Goal: Find specific page/section: Find specific page/section

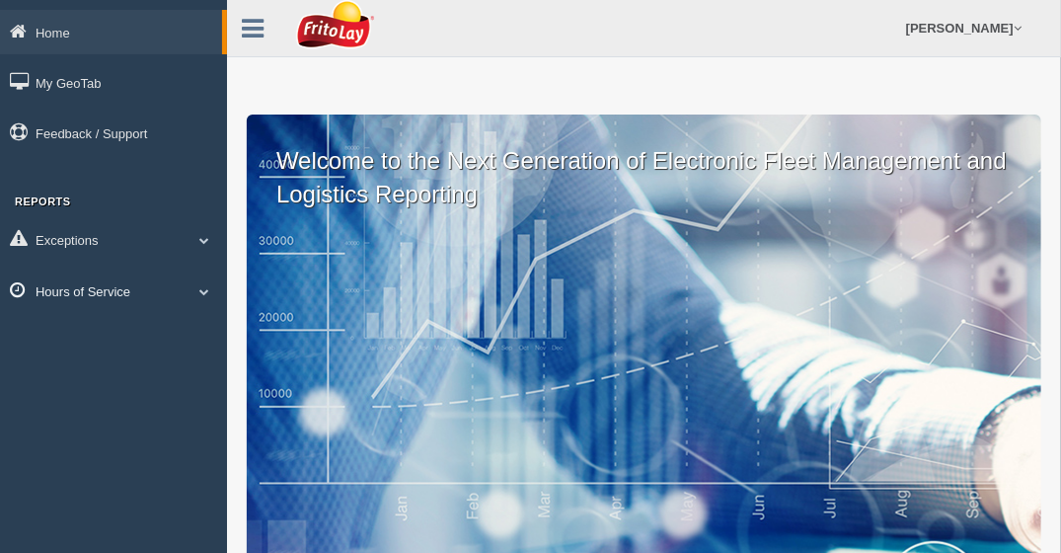
click at [203, 284] on link "Hours of Service" at bounding box center [113, 290] width 227 height 44
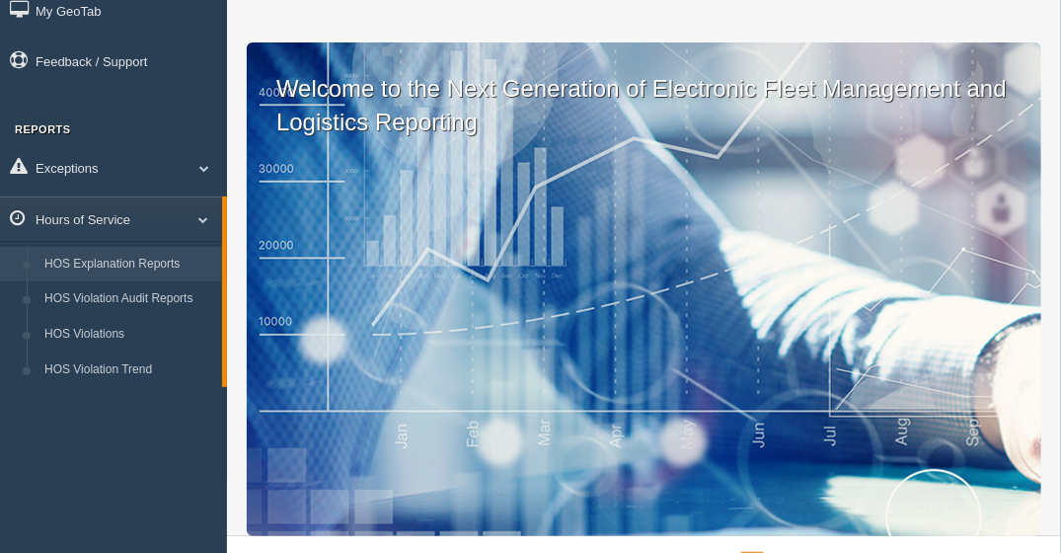
scroll to position [99, 0]
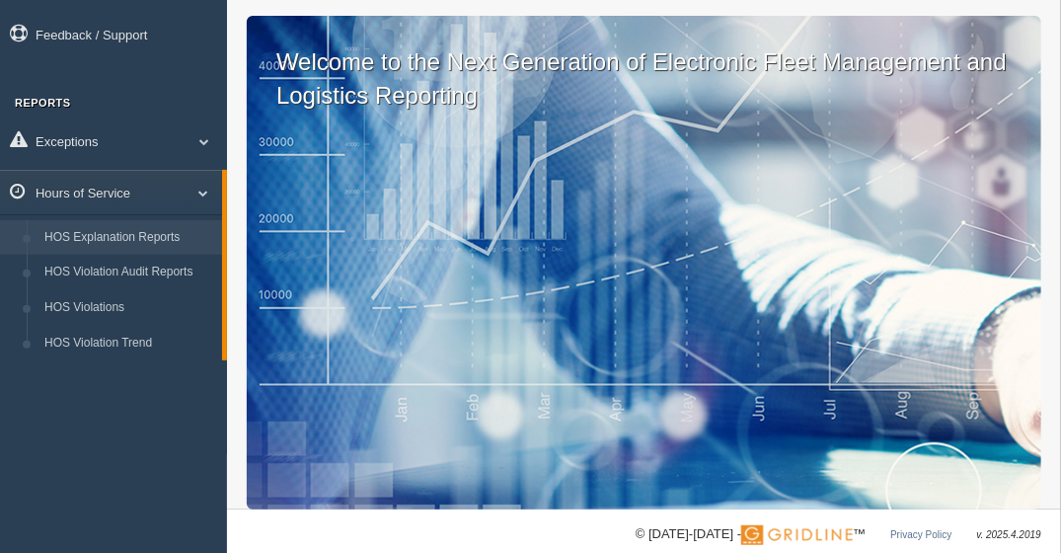
click at [126, 235] on link "HOS Explanation Reports" at bounding box center [129, 238] width 187 height 36
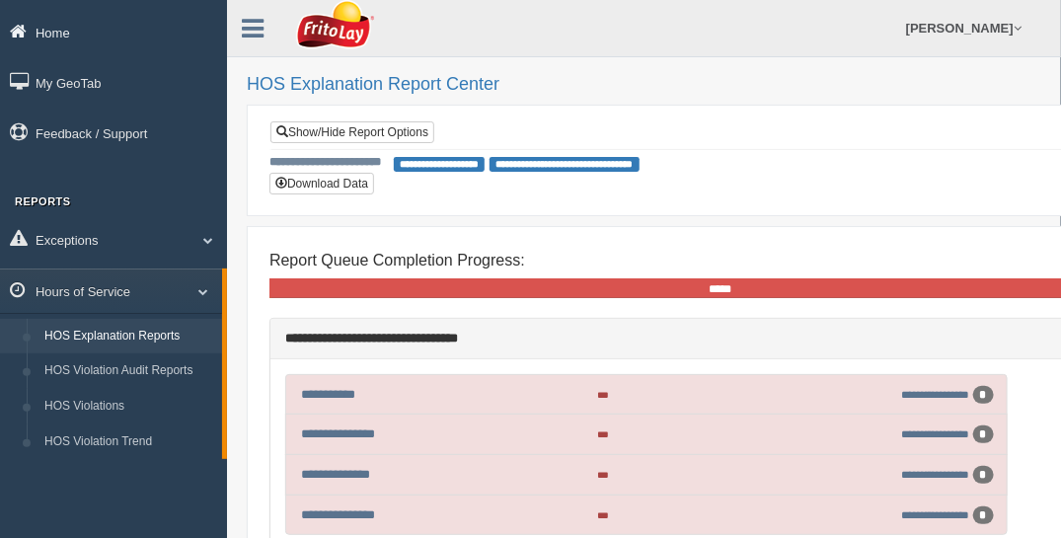
click at [48, 28] on link "Home" at bounding box center [113, 32] width 227 height 44
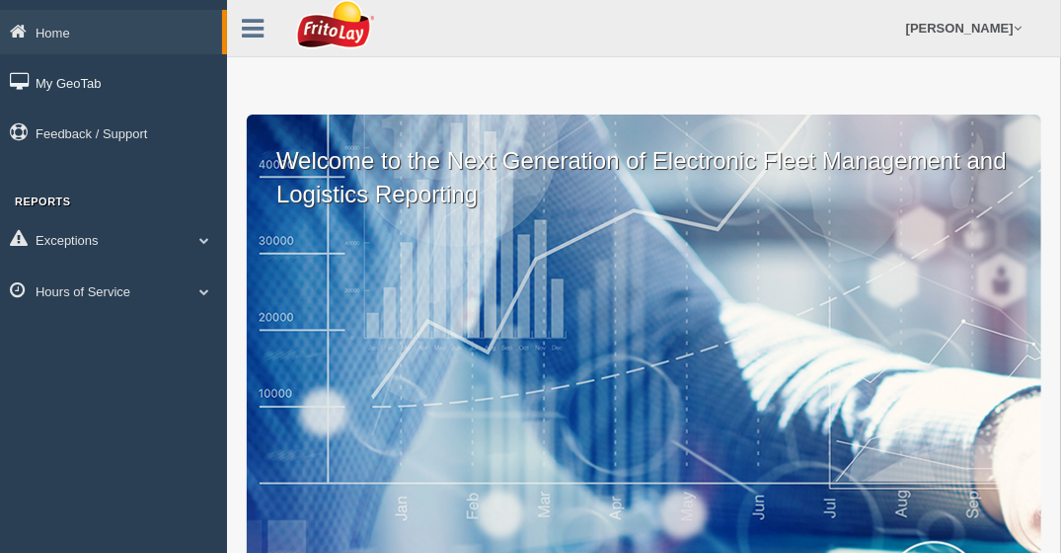
click at [63, 84] on link "My GeoTab" at bounding box center [113, 82] width 227 height 44
